Goal: Task Accomplishment & Management: Use online tool/utility

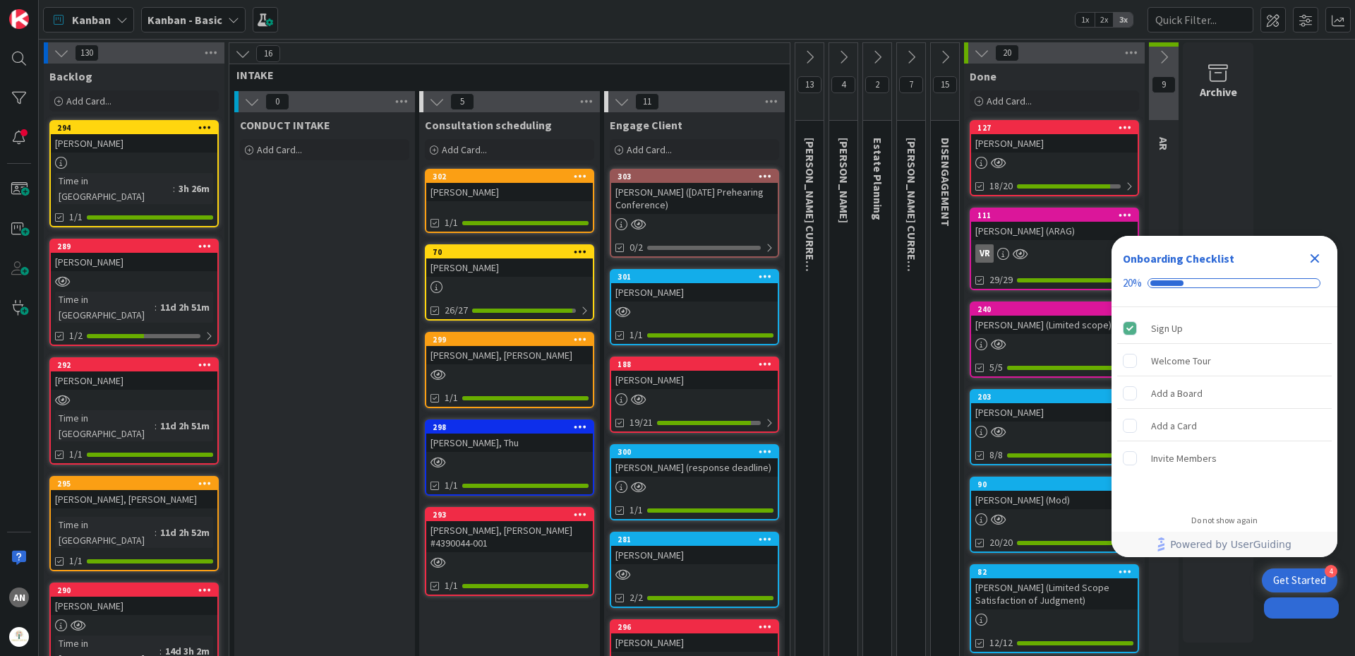
click at [92, 21] on span "Kanban" at bounding box center [91, 19] width 39 height 17
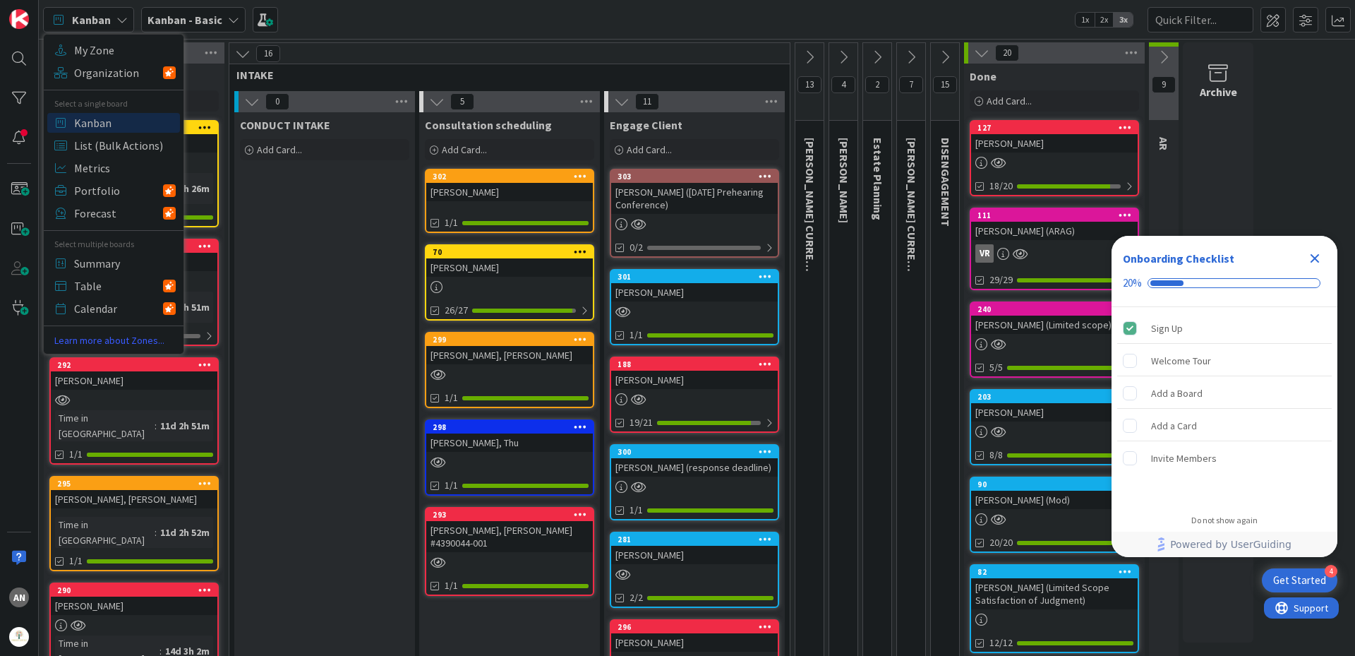
click at [97, 61] on div "My Zone Organization Select a single board Kanban List (Bulk Actions) Metrics P…" at bounding box center [114, 194] width 140 height 308
click at [100, 52] on span "My Zone" at bounding box center [125, 50] width 102 height 21
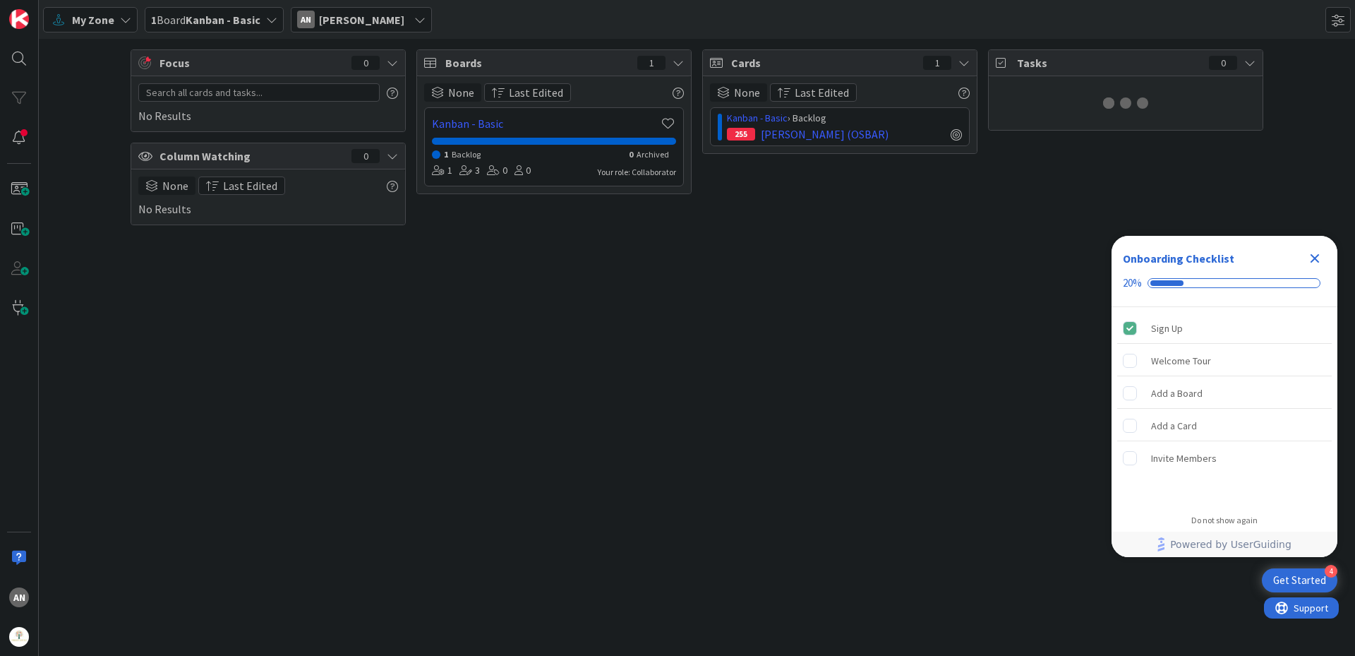
click at [1318, 259] on icon "Close Checklist" at bounding box center [1315, 258] width 17 height 17
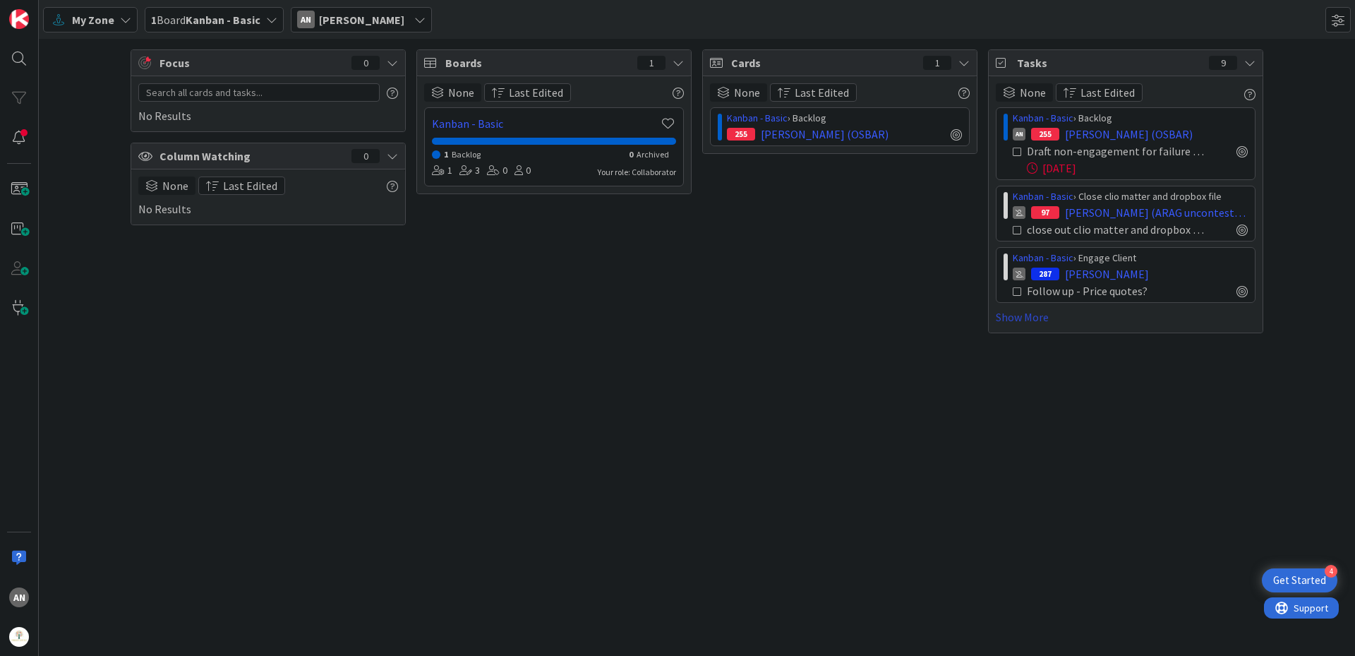
click at [1033, 316] on link "Show More" at bounding box center [1126, 316] width 260 height 17
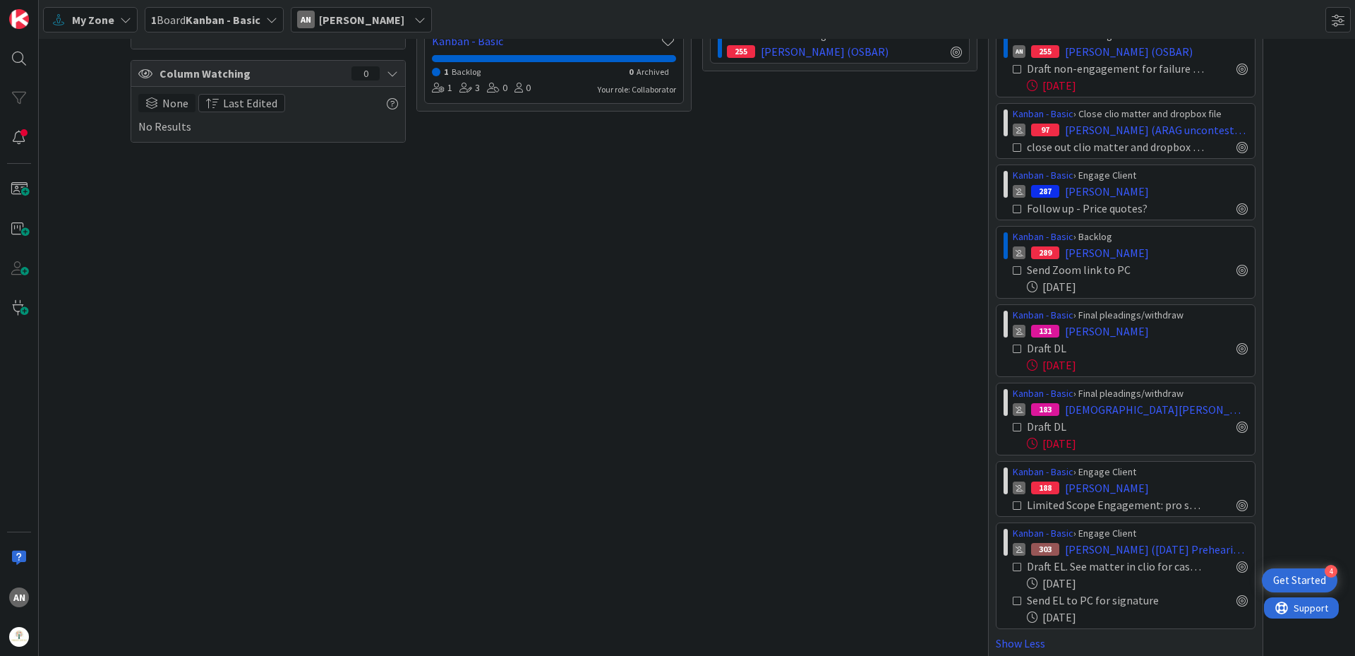
scroll to position [97, 0]
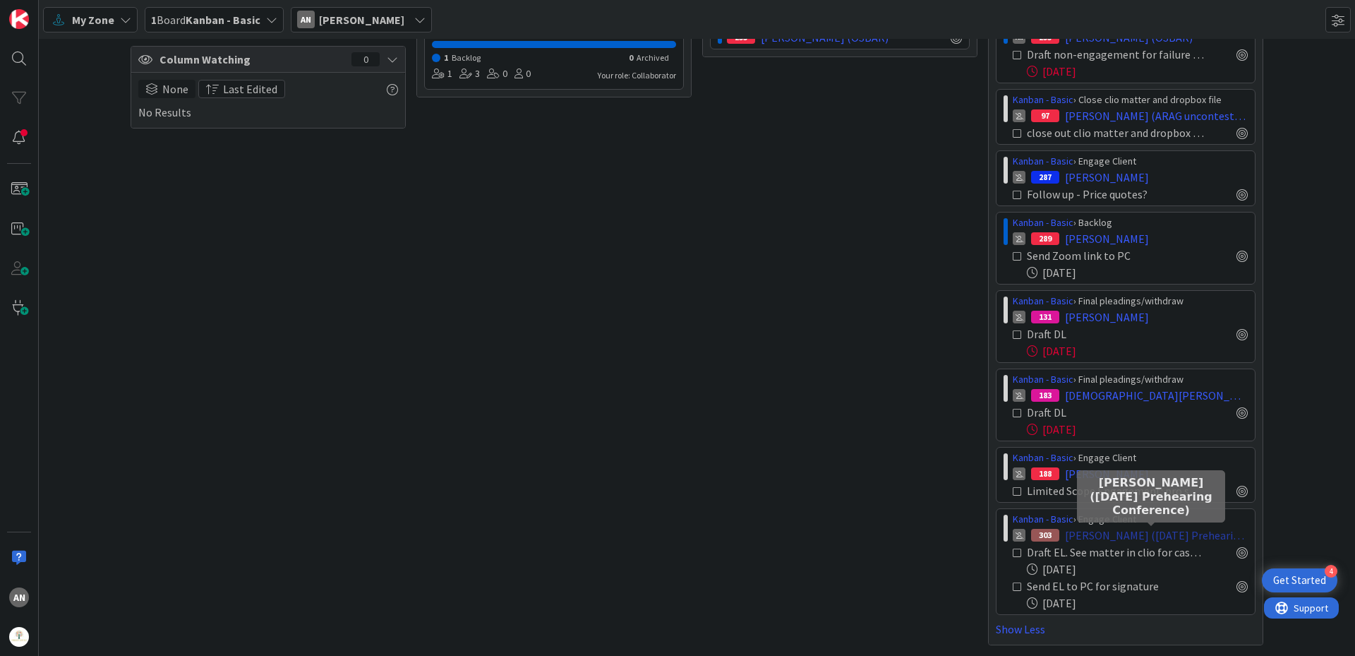
click at [1071, 534] on span "[PERSON_NAME] ([DATE] Prehearing Conference)" at bounding box center [1156, 535] width 183 height 17
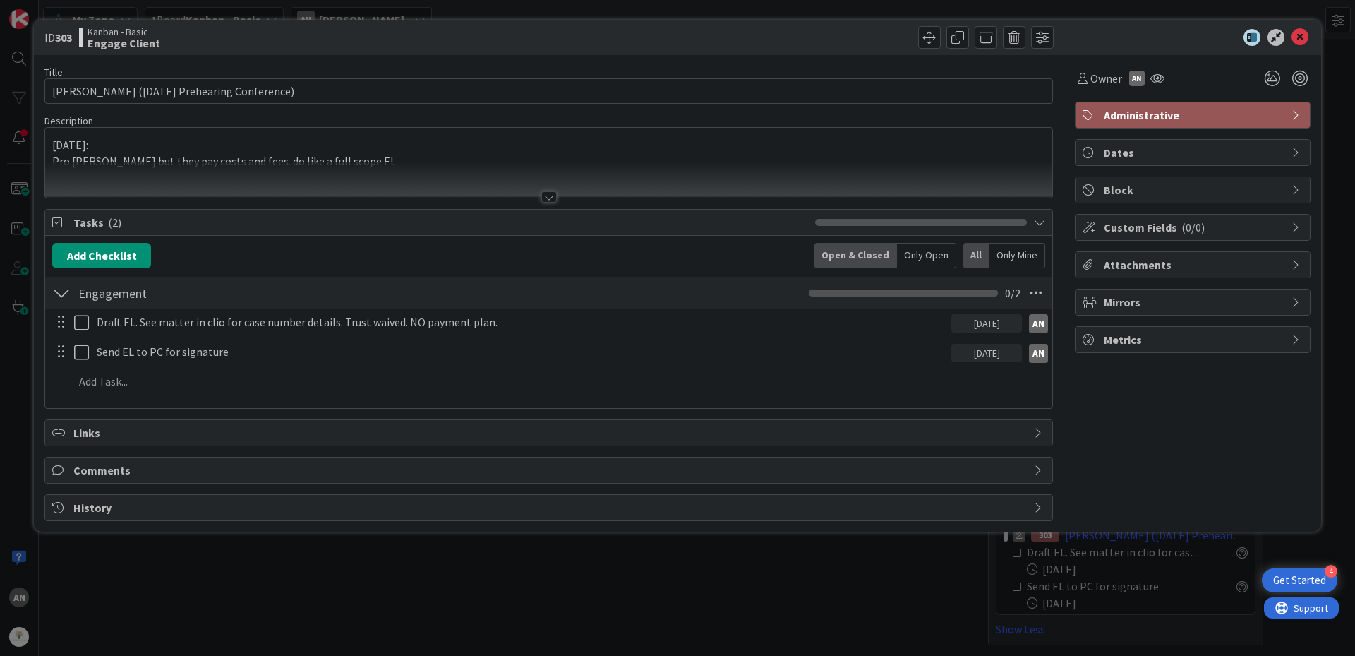
click at [542, 194] on div at bounding box center [549, 196] width 16 height 11
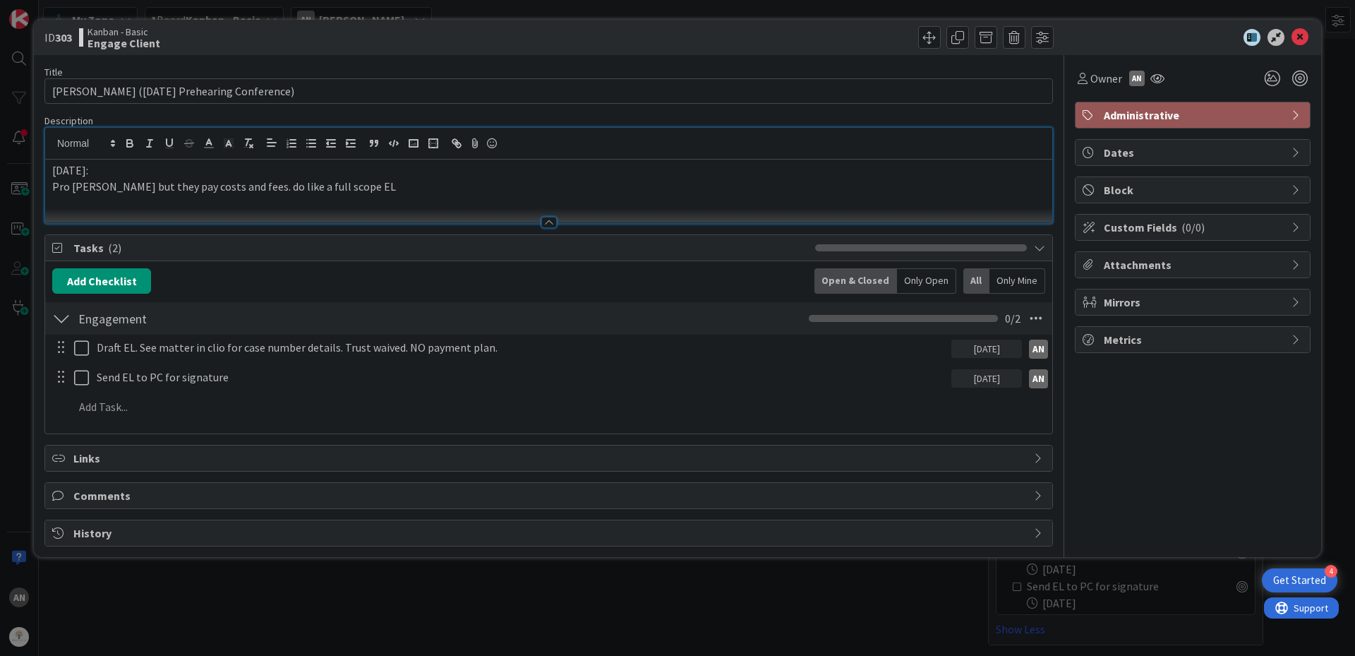
click at [546, 223] on div at bounding box center [549, 222] width 16 height 11
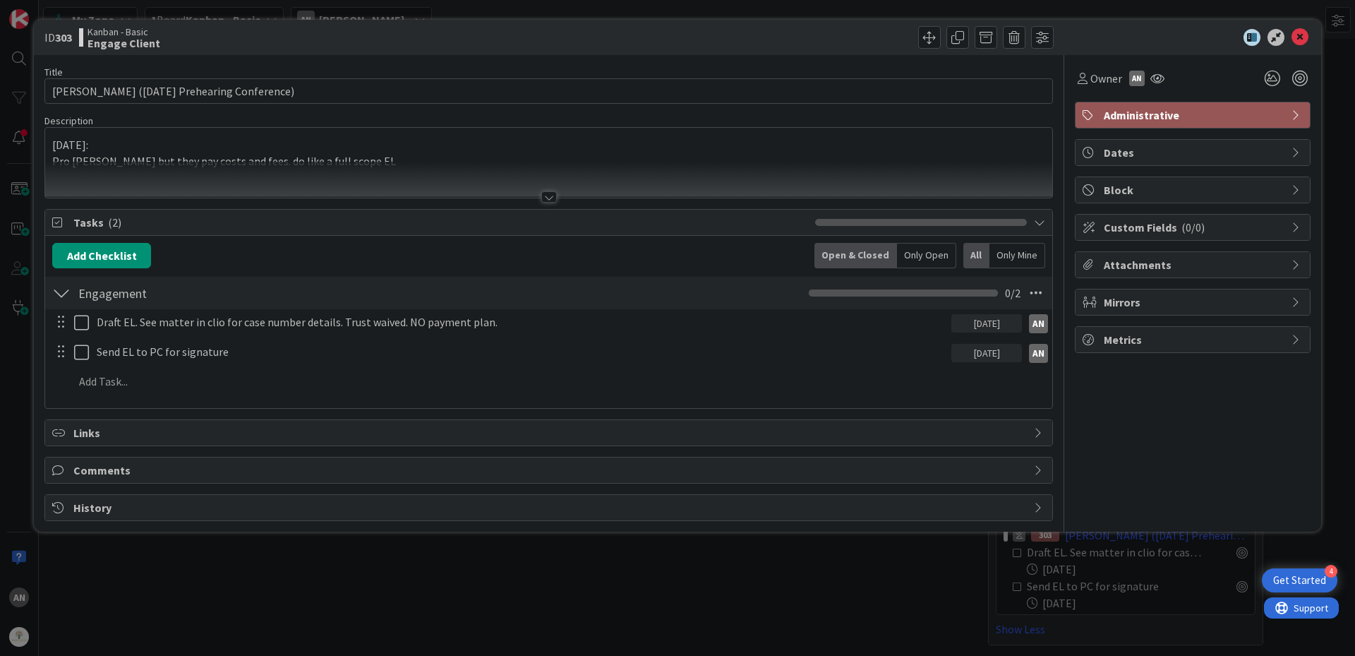
click at [546, 196] on div at bounding box center [549, 196] width 16 height 11
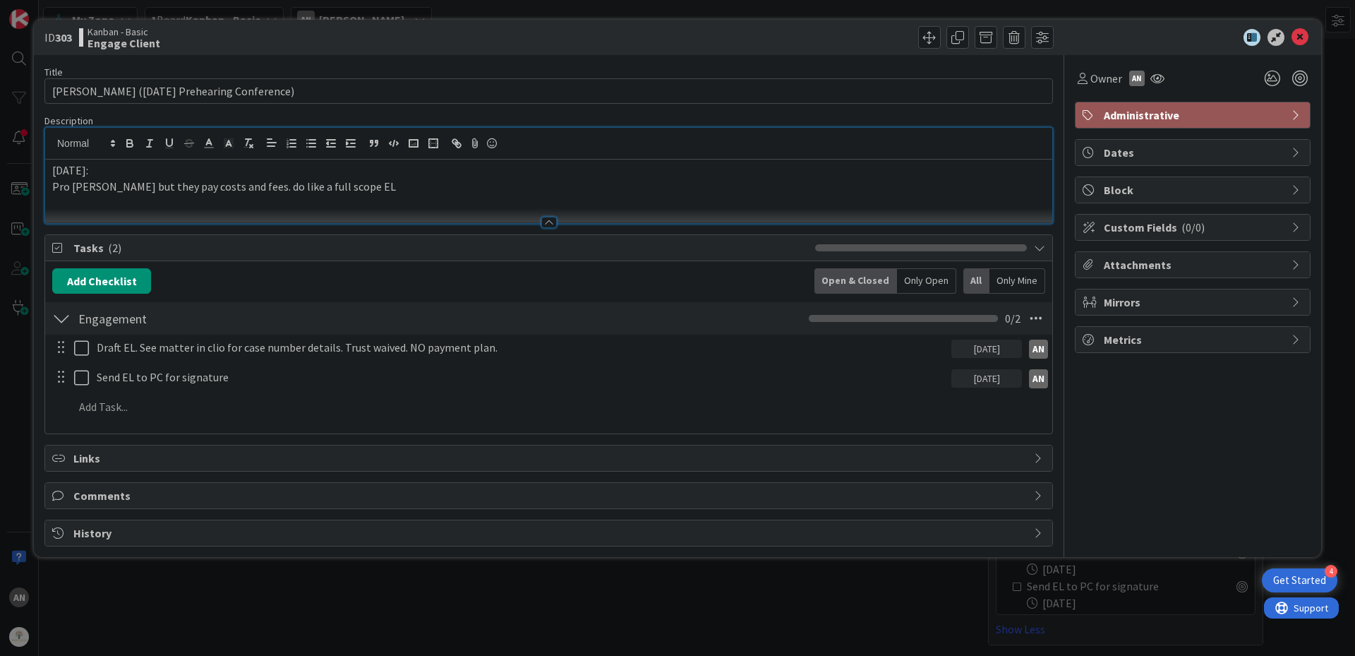
click at [553, 220] on div at bounding box center [549, 222] width 16 height 11
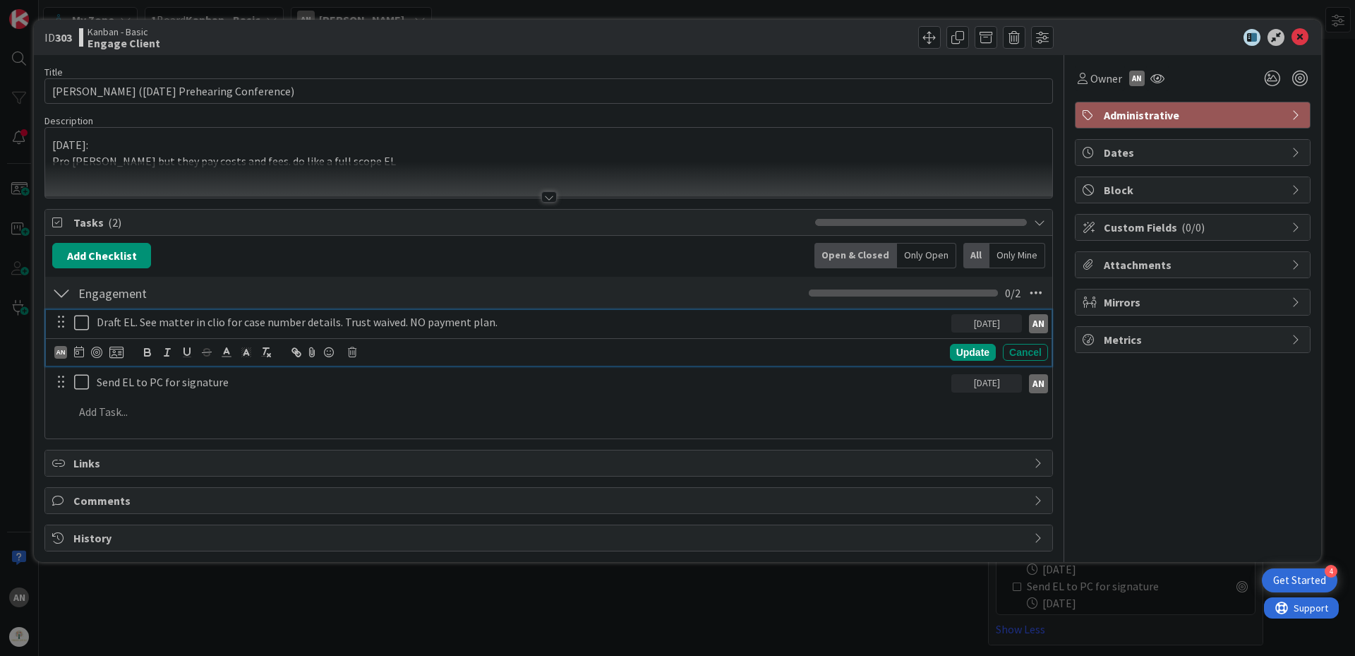
click at [491, 328] on p "Draft EL. See matter in clio for case number details. Trust waived. NO payment …" at bounding box center [521, 322] width 849 height 16
click at [85, 325] on icon at bounding box center [84, 322] width 21 height 17
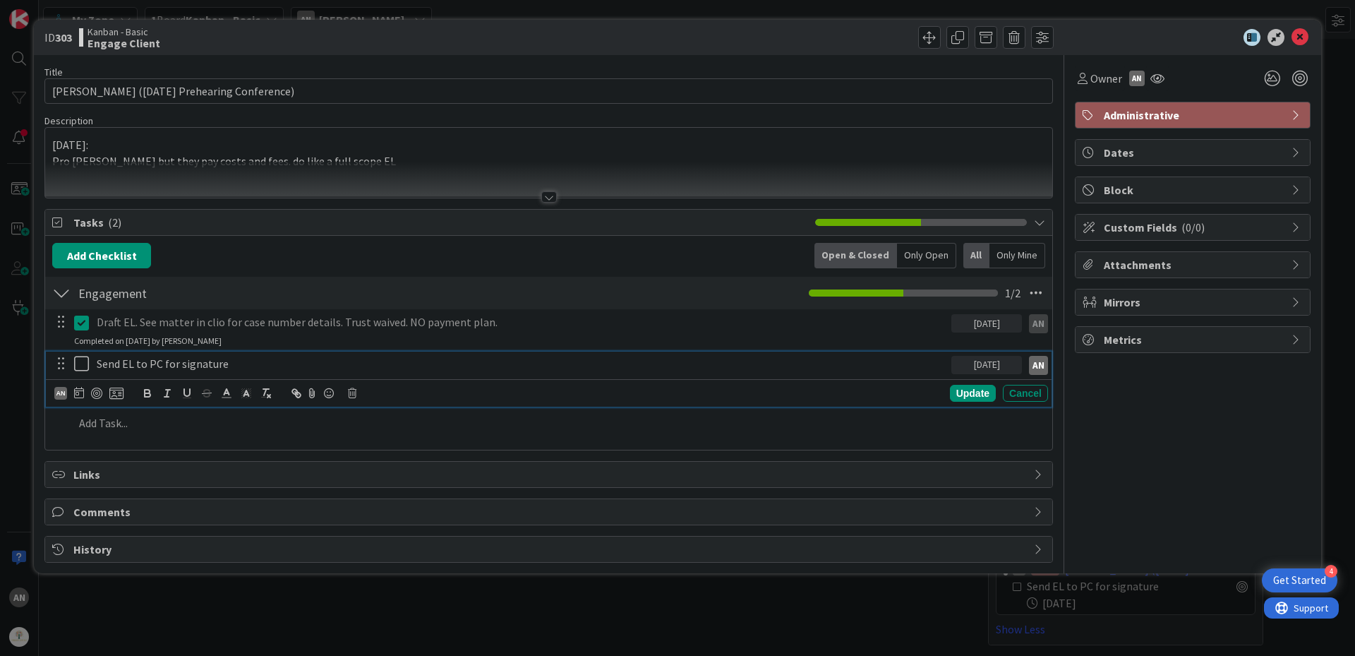
click at [234, 370] on p "Send EL to PC for signature" at bounding box center [521, 364] width 849 height 16
click at [1303, 42] on icon at bounding box center [1300, 37] width 17 height 17
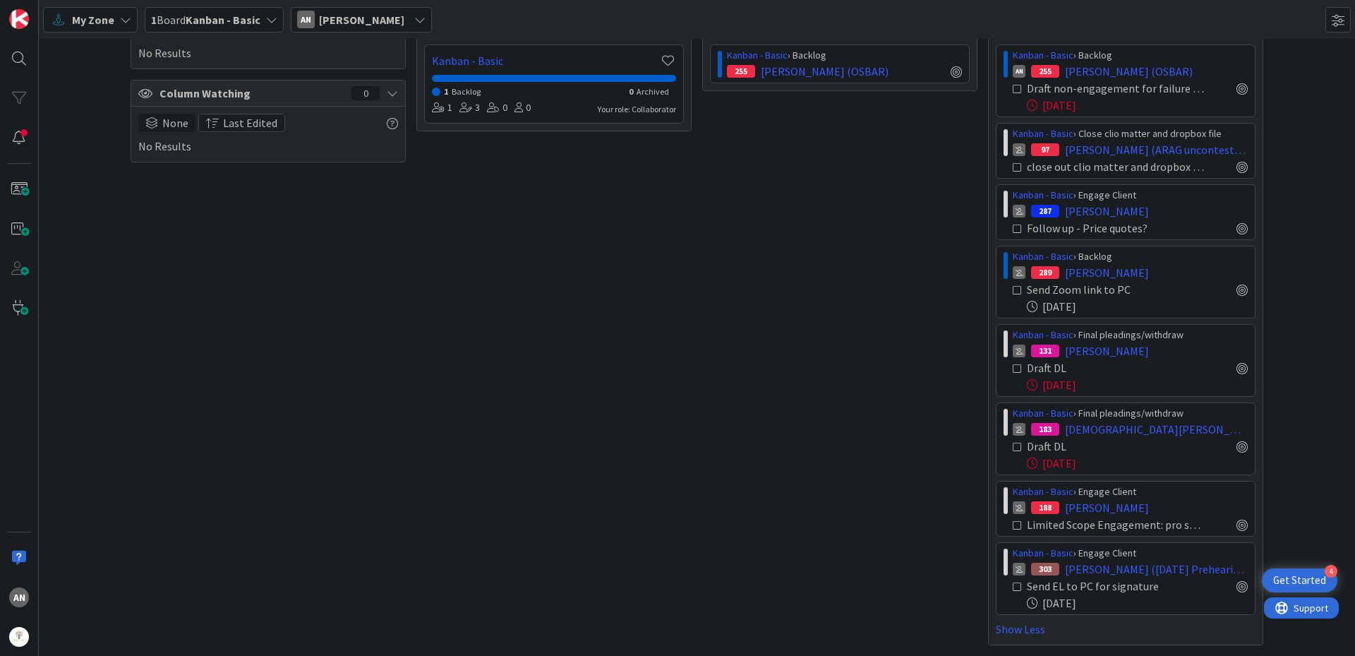
click at [87, 25] on span "My Zone" at bounding box center [93, 19] width 42 height 17
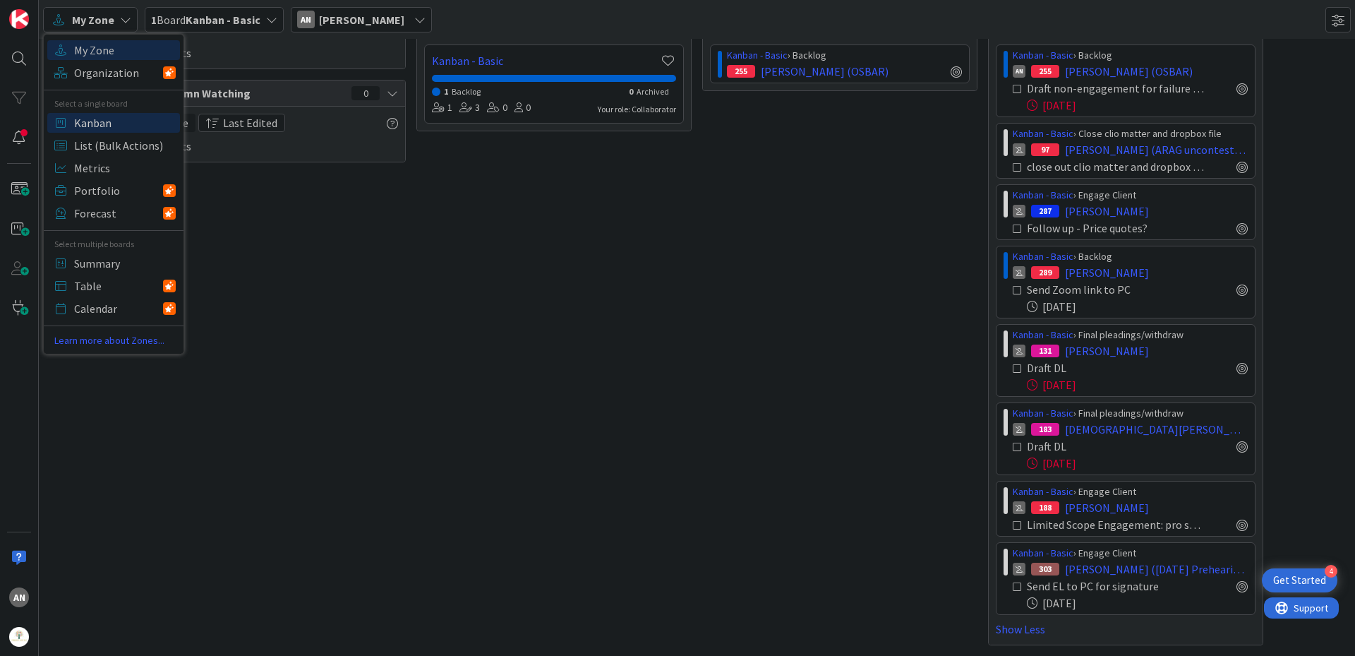
click at [82, 118] on span "Kanban" at bounding box center [125, 122] width 102 height 21
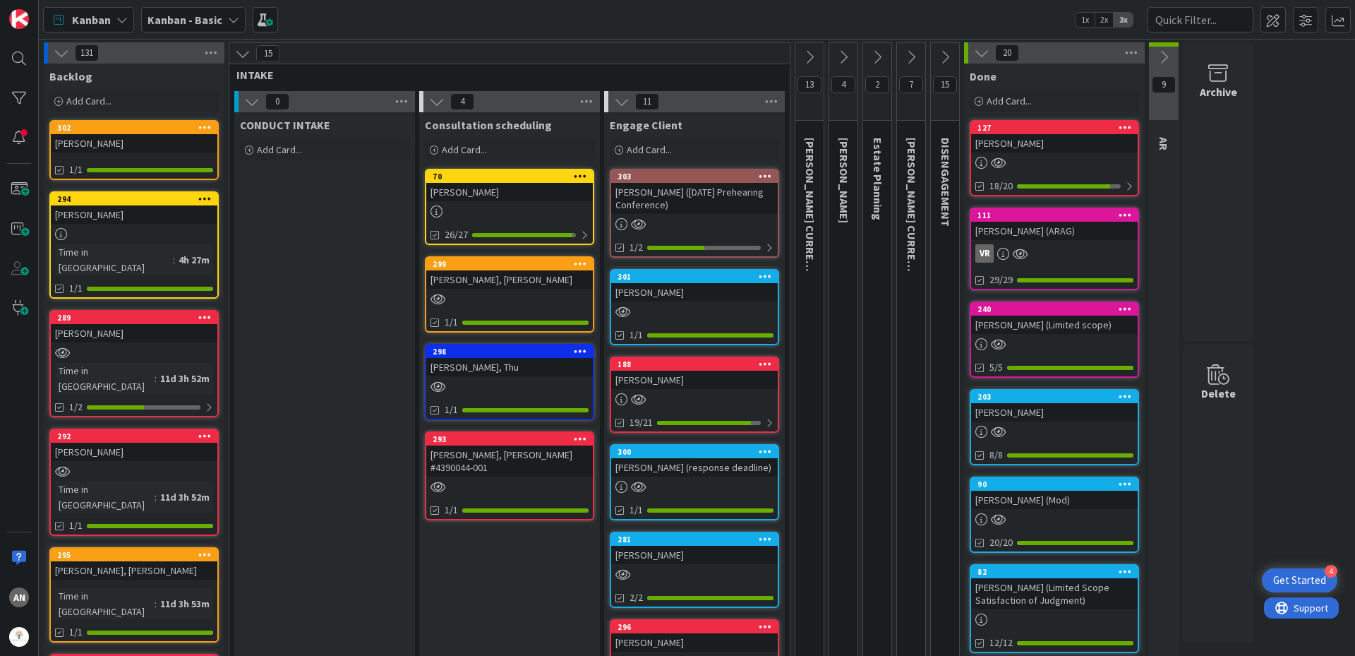
click at [151, 146] on div "[PERSON_NAME]" at bounding box center [134, 143] width 167 height 18
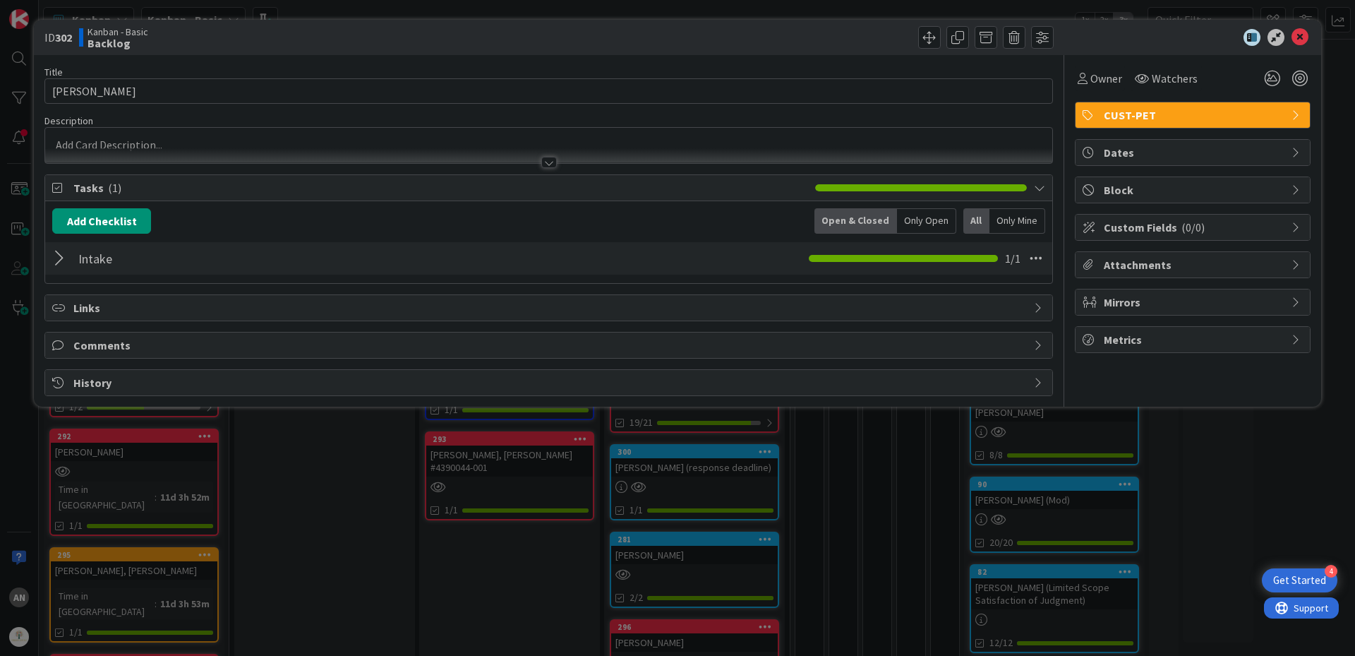
click at [160, 148] on p at bounding box center [548, 145] width 993 height 16
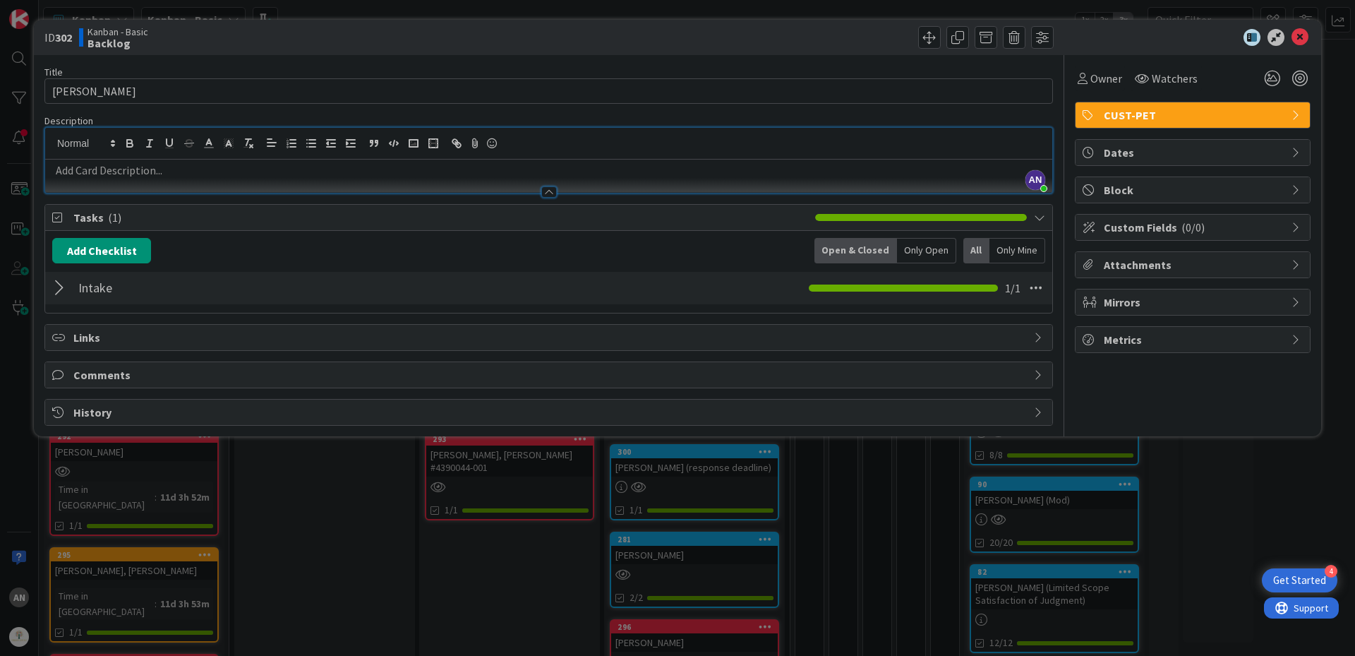
click at [145, 176] on p at bounding box center [548, 170] width 993 height 16
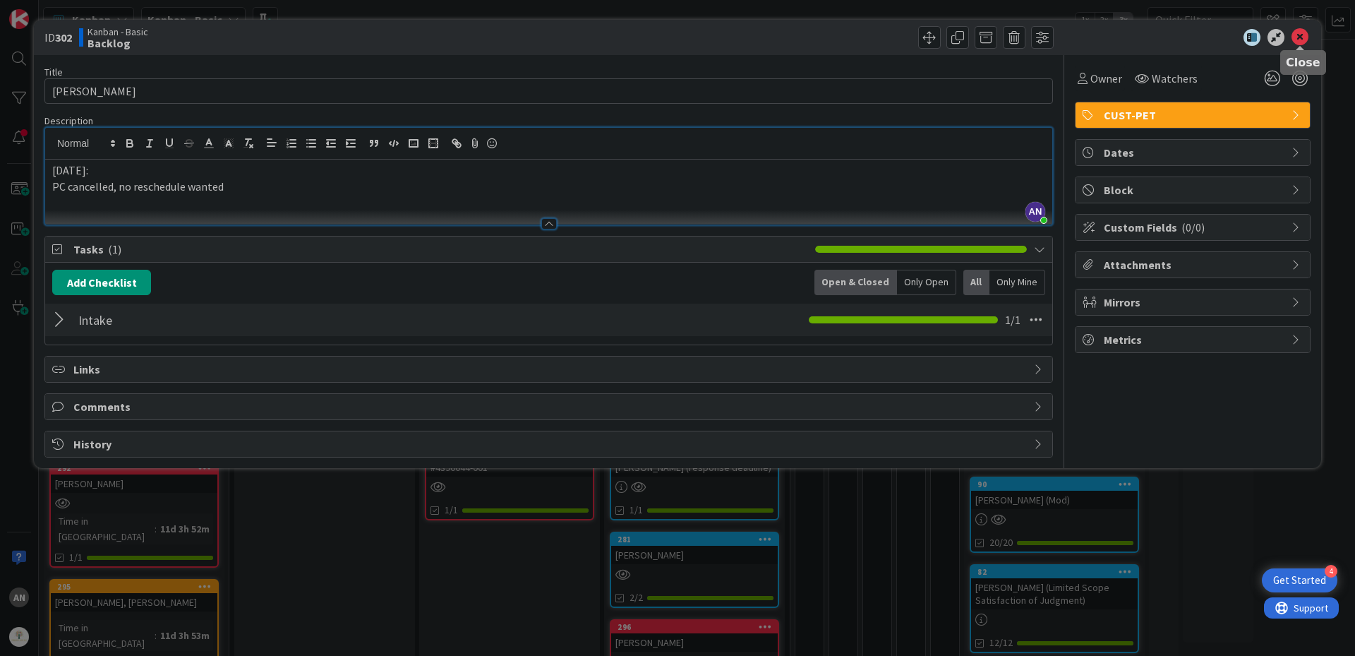
click at [1294, 35] on icon at bounding box center [1300, 37] width 17 height 17
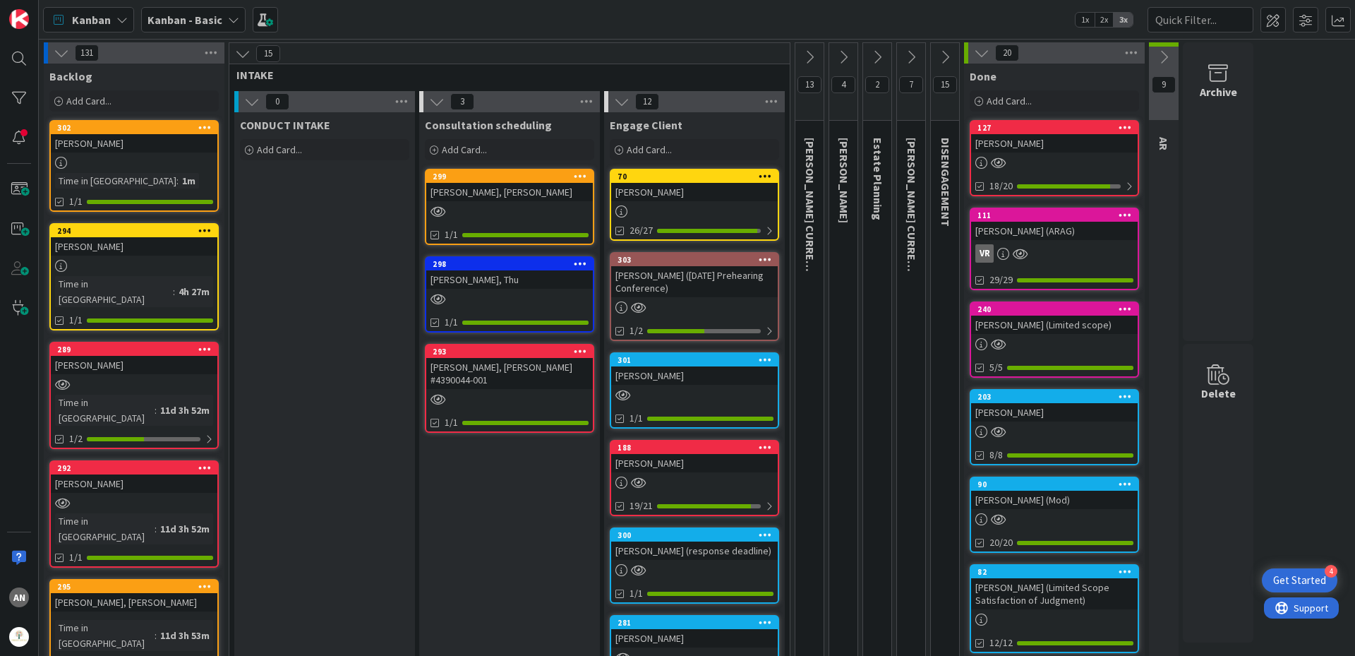
click at [672, 272] on div "[PERSON_NAME] ([DATE] Prehearing Conference)" at bounding box center [694, 281] width 167 height 31
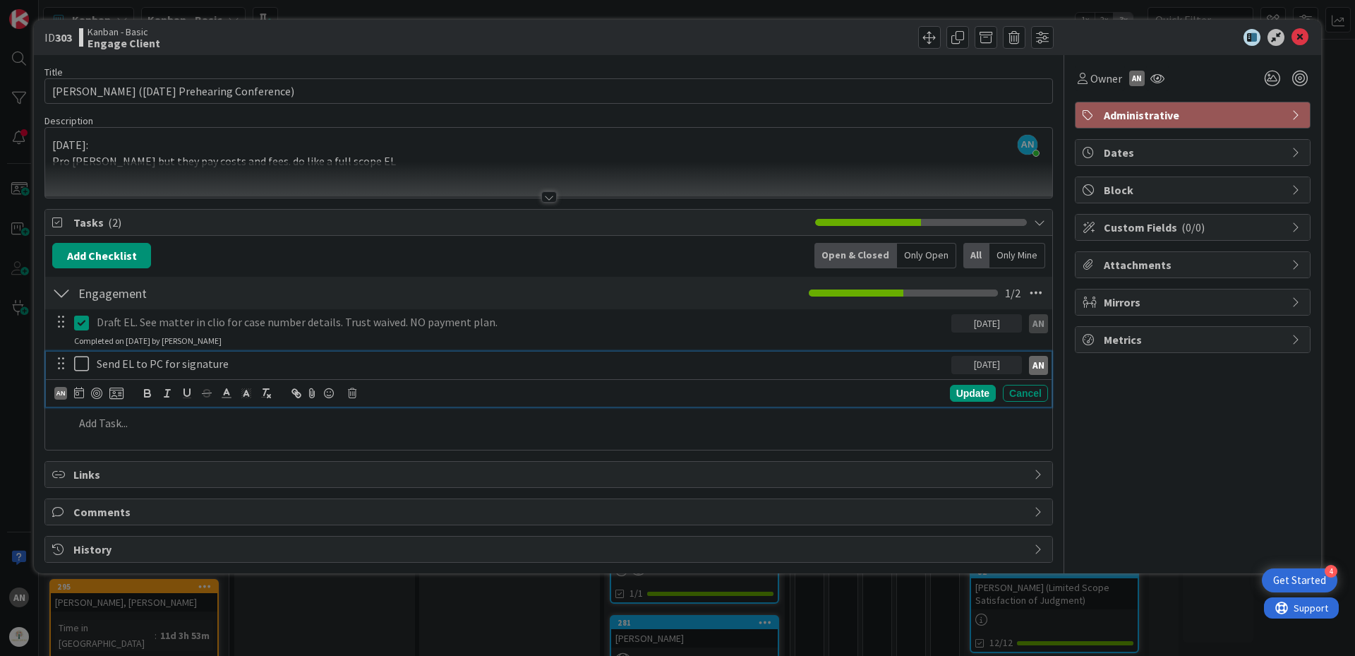
click at [90, 366] on icon at bounding box center [84, 363] width 21 height 17
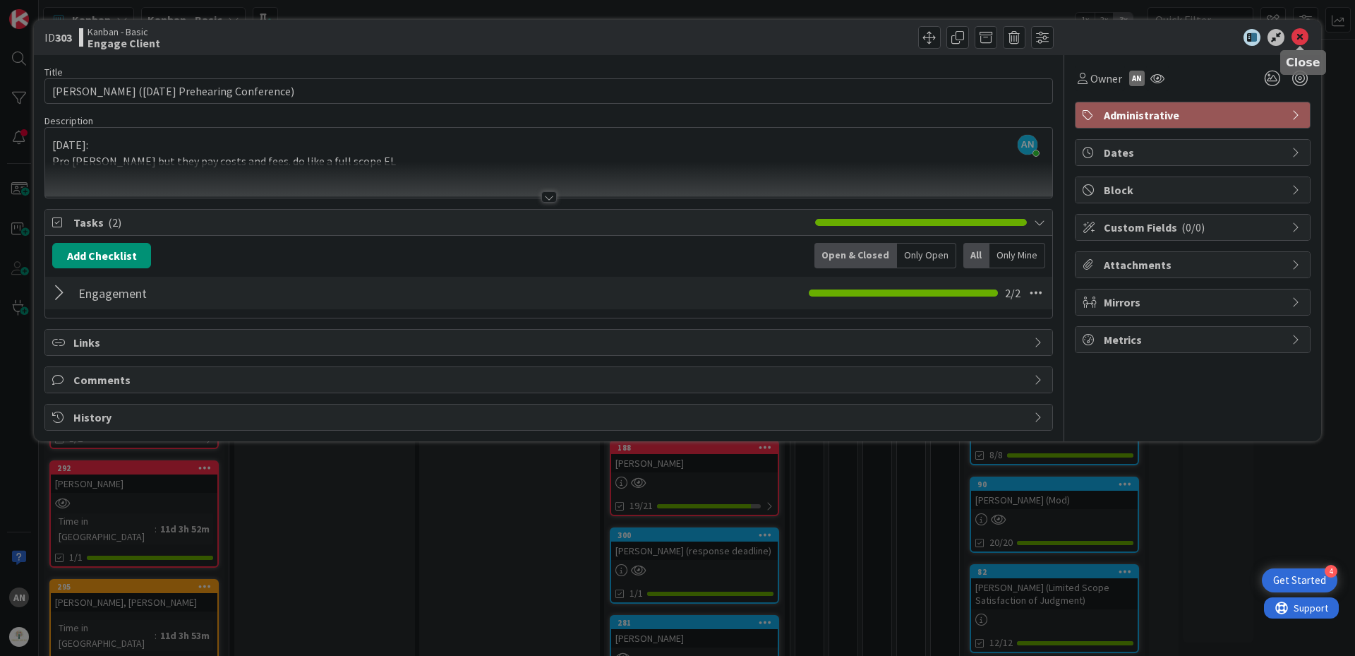
click at [1294, 37] on icon at bounding box center [1300, 37] width 17 height 17
